Goal: Check status: Check status

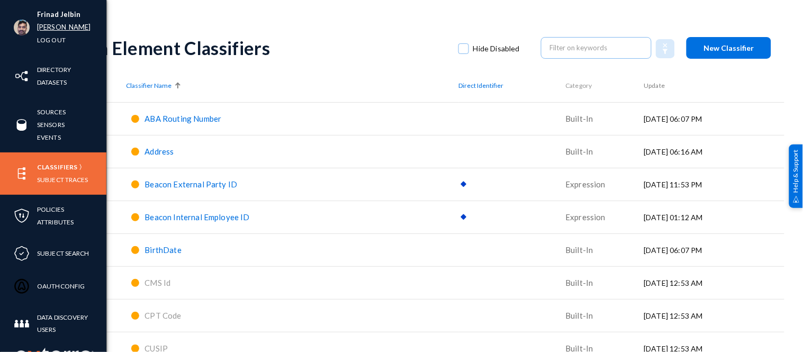
click at [49, 25] on link "[PERSON_NAME]" at bounding box center [64, 27] width 54 height 12
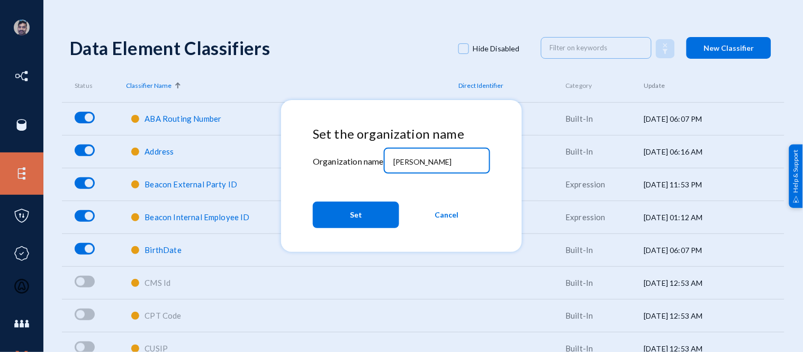
click at [425, 159] on input "russel" at bounding box center [438, 162] width 91 height 10
type input "r"
type input "bhm"
click at [350, 212] on span "Set" at bounding box center [356, 214] width 12 height 19
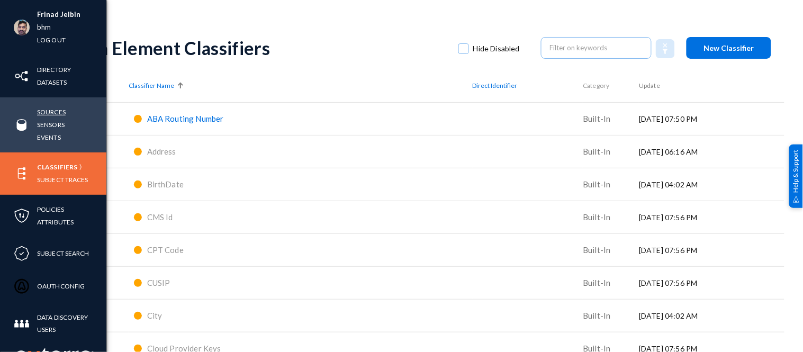
click at [53, 109] on link "Sources" at bounding box center [51, 112] width 29 height 12
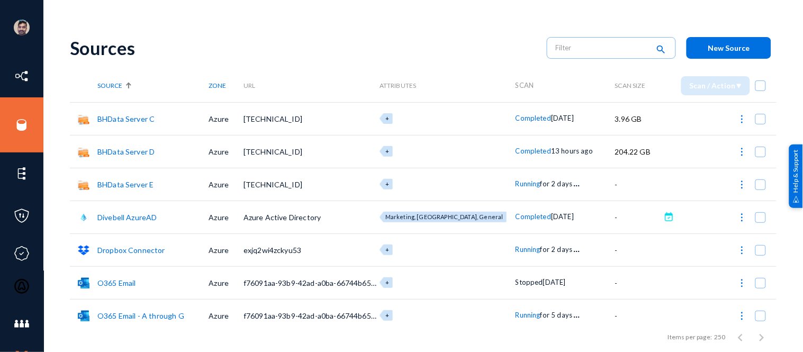
click at [516, 184] on span "Running" at bounding box center [528, 183] width 25 height 8
click at [484, 47] on div at bounding box center [401, 176] width 803 height 352
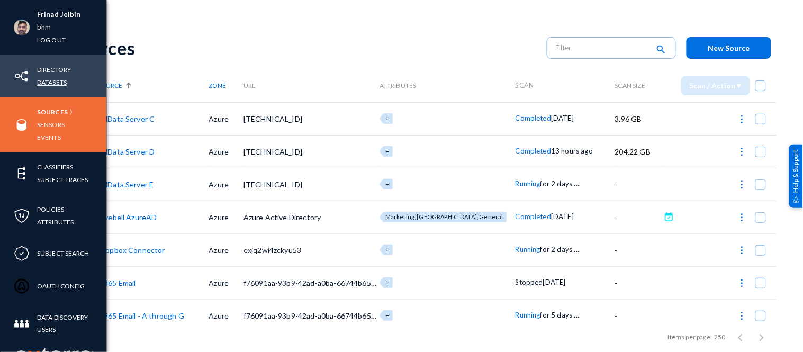
click at [58, 83] on link "Datasets" at bounding box center [52, 82] width 30 height 12
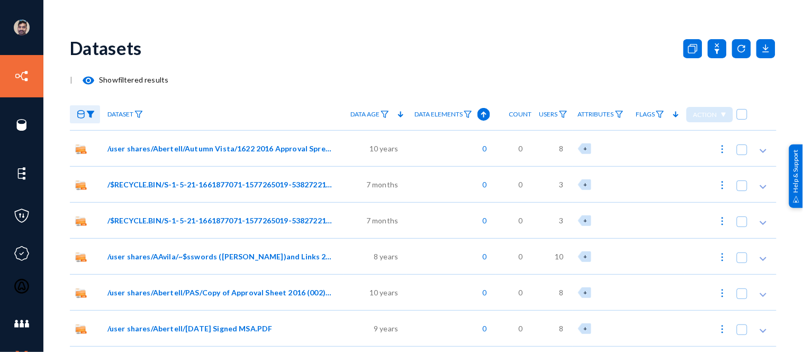
click at [91, 113] on img at bounding box center [90, 114] width 8 height 7
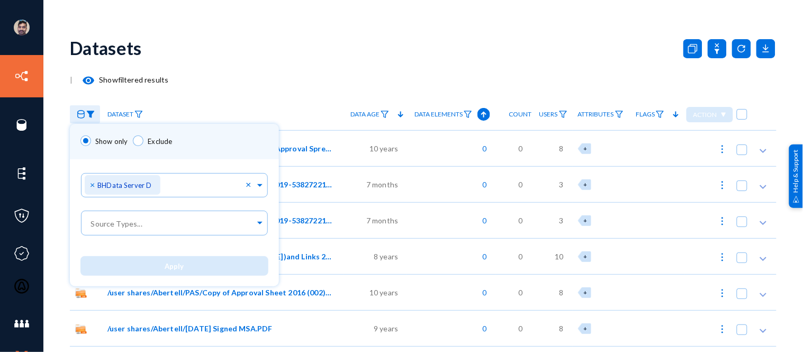
click at [272, 85] on div at bounding box center [401, 176] width 803 height 352
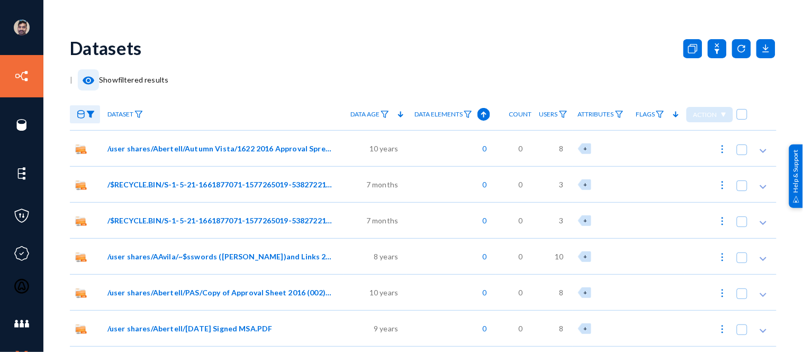
click at [88, 80] on mat-icon "visibility" at bounding box center [88, 80] width 13 height 13
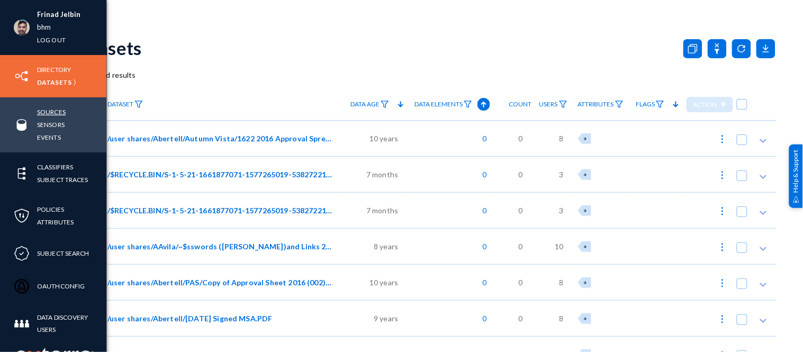
click at [51, 114] on link "Sources" at bounding box center [51, 112] width 29 height 12
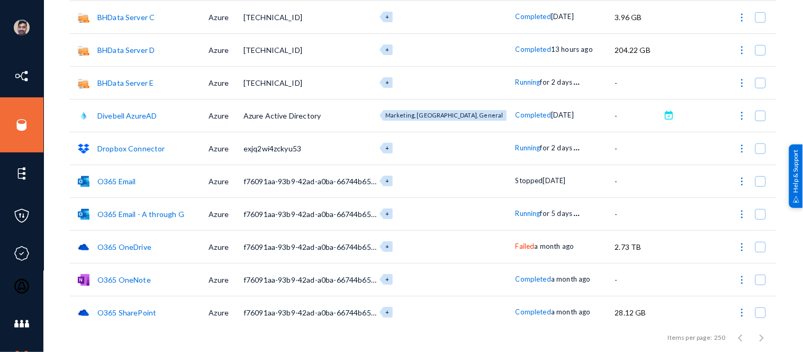
scroll to position [102, 0]
click at [516, 214] on span "Running" at bounding box center [528, 213] width 25 height 8
click at [511, 147] on div at bounding box center [401, 176] width 803 height 352
click at [516, 147] on span "Running" at bounding box center [528, 147] width 25 height 8
click at [446, 147] on div at bounding box center [401, 176] width 803 height 352
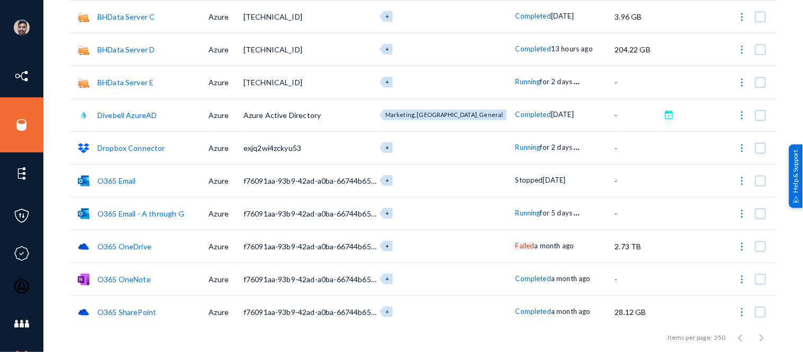
click at [516, 80] on span "Running" at bounding box center [528, 81] width 25 height 8
click at [513, 214] on div at bounding box center [401, 176] width 803 height 352
click at [516, 214] on span "Running" at bounding box center [528, 213] width 25 height 8
click at [516, 148] on div at bounding box center [401, 176] width 803 height 352
click at [516, 148] on span "Running" at bounding box center [528, 147] width 25 height 8
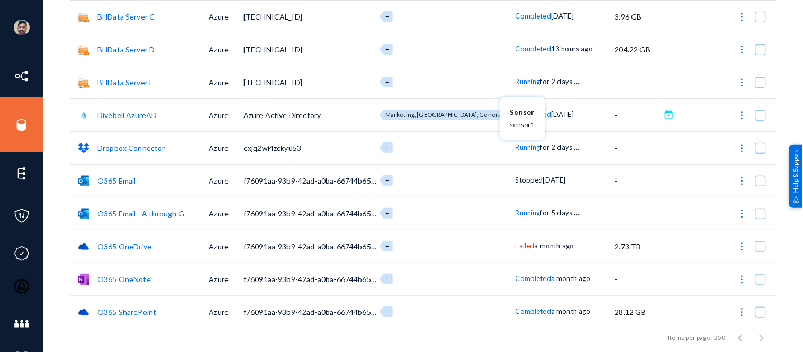
click at [457, 149] on div at bounding box center [401, 176] width 803 height 352
